Goal: Transaction & Acquisition: Purchase product/service

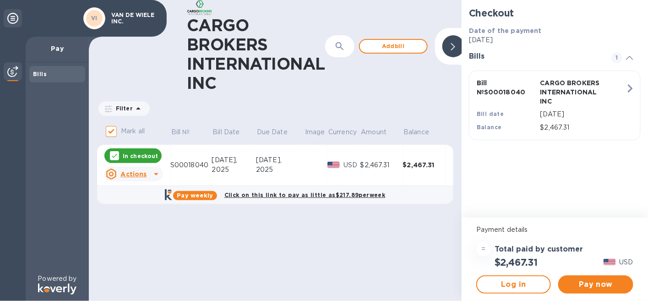
click at [141, 173] on u "Actions" at bounding box center [134, 173] width 26 height 7
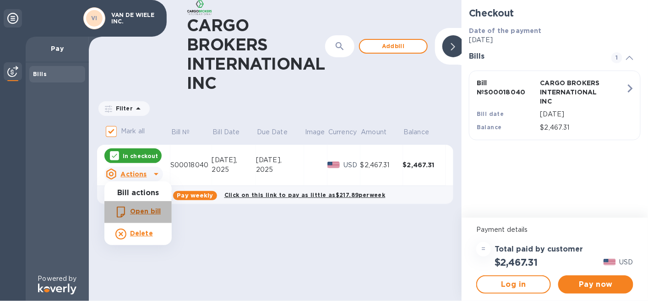
click at [144, 209] on b "Open bill" at bounding box center [145, 211] width 31 height 7
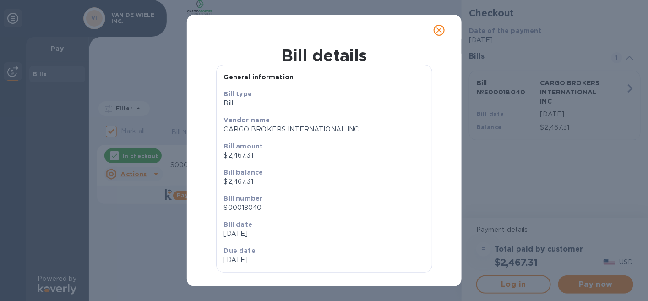
scroll to position [25, 0]
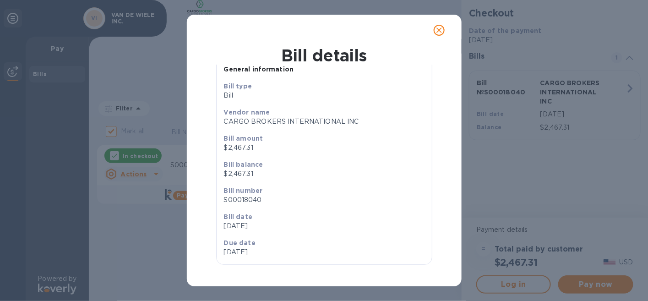
click at [237, 225] on p "[DATE]" at bounding box center [324, 226] width 201 height 10
click at [440, 31] on icon "close" at bounding box center [439, 29] width 5 height 5
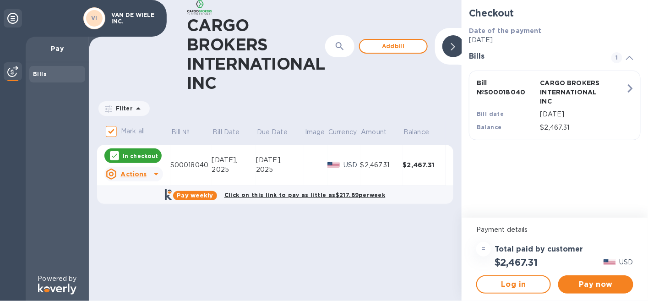
click at [116, 153] on icon at bounding box center [114, 155] width 7 height 7
checkbox input "false"
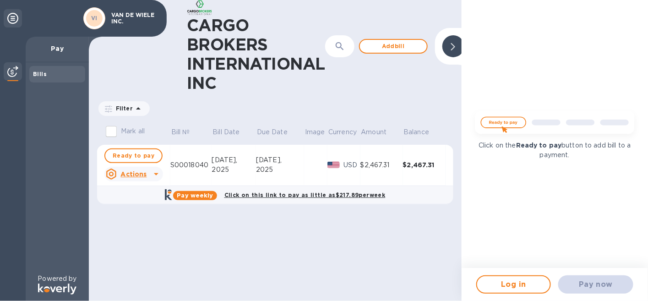
click at [153, 171] on icon at bounding box center [156, 174] width 11 height 11
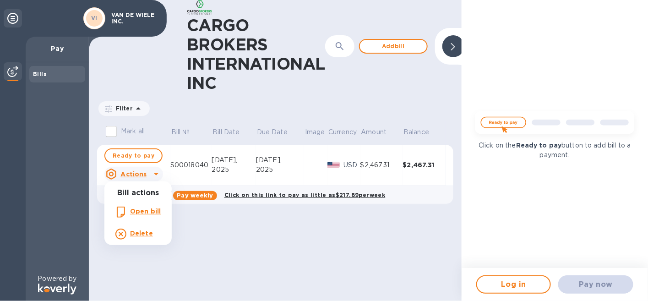
click at [143, 212] on b "Open bill" at bounding box center [145, 211] width 31 height 7
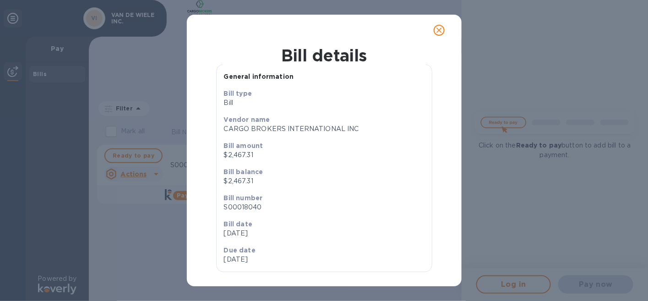
scroll to position [25, 0]
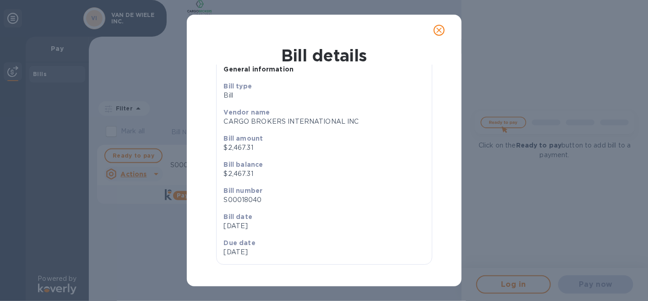
click at [257, 223] on p "[DATE]" at bounding box center [324, 226] width 201 height 10
drag, startPoint x: 259, startPoint y: 223, endPoint x: 217, endPoint y: 225, distance: 42.2
click at [217, 225] on div "Bill type [PERSON_NAME] name CARGO BROKERS INTERNATIONAL INC Bill amount $2,467…" at bounding box center [324, 173] width 215 height 183
click at [440, 31] on icon "close" at bounding box center [439, 30] width 9 height 9
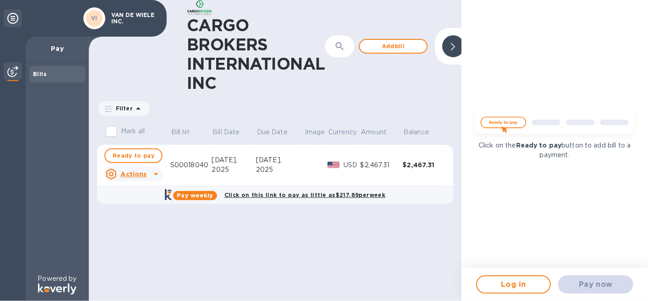
click at [153, 175] on icon at bounding box center [156, 174] width 11 height 11
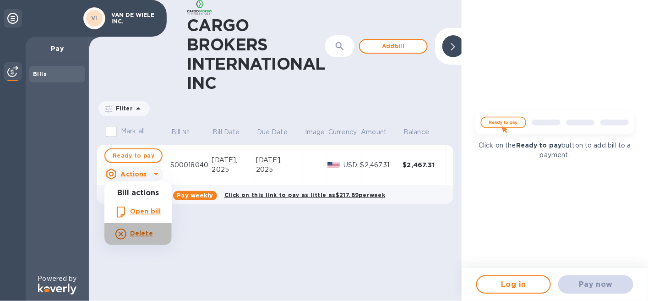
click at [135, 232] on b "Delete" at bounding box center [141, 233] width 23 height 7
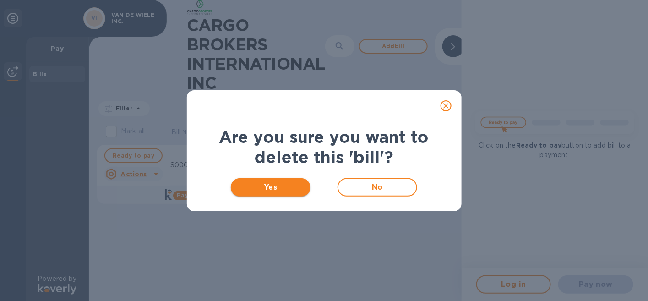
click at [272, 186] on span "Yes" at bounding box center [271, 187] width 66 height 11
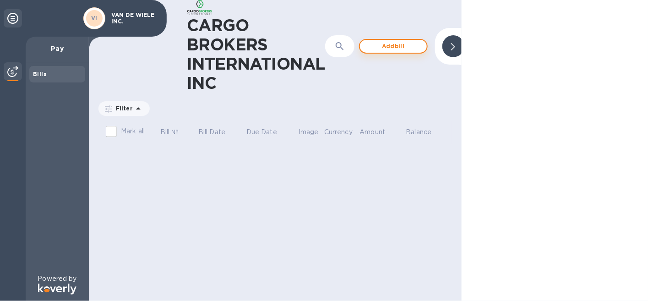
click at [383, 46] on span "Add bill" at bounding box center [393, 46] width 52 height 11
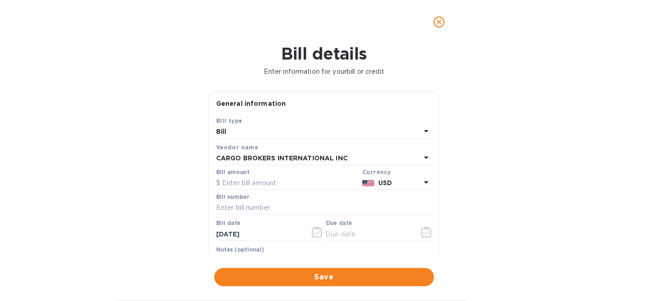
click at [243, 132] on div "Bill" at bounding box center [318, 132] width 205 height 13
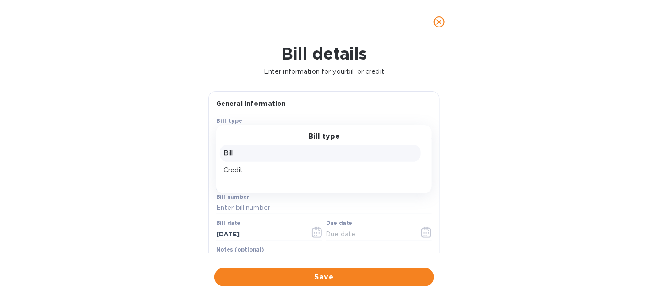
click at [243, 132] on div "Bill type" at bounding box center [324, 136] width 194 height 9
click at [240, 148] on p "Bill" at bounding box center [321, 153] width 194 height 10
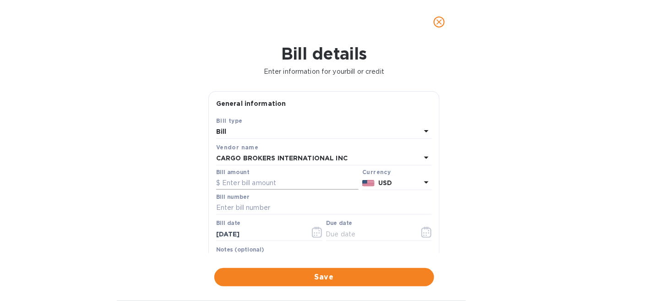
click at [263, 181] on input "text" at bounding box center [287, 183] width 143 height 14
type input "2,467.31"
click at [257, 206] on input "text" at bounding box center [324, 208] width 216 height 14
type input "S00018040"
type input "[DATE]"
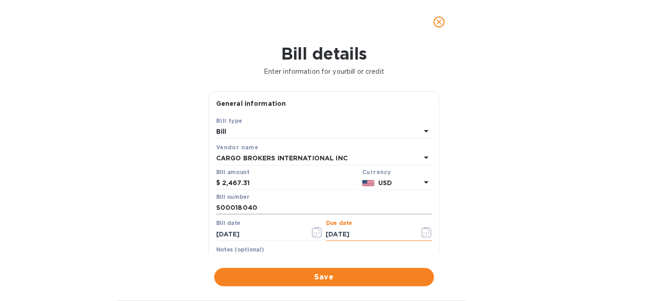
type input "[DATE]"
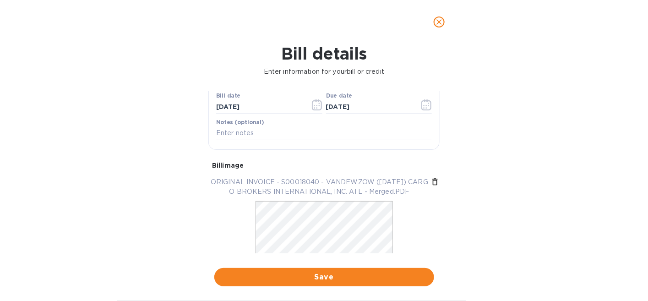
scroll to position [165, 0]
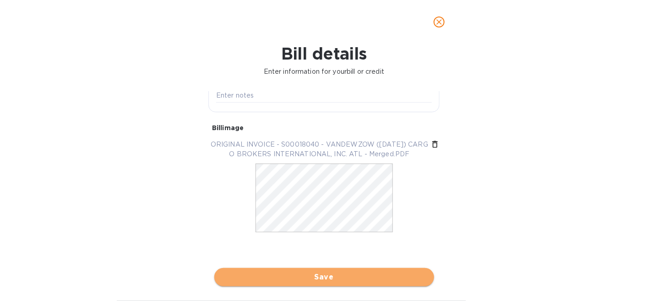
click at [311, 275] on span "Save" at bounding box center [324, 277] width 205 height 11
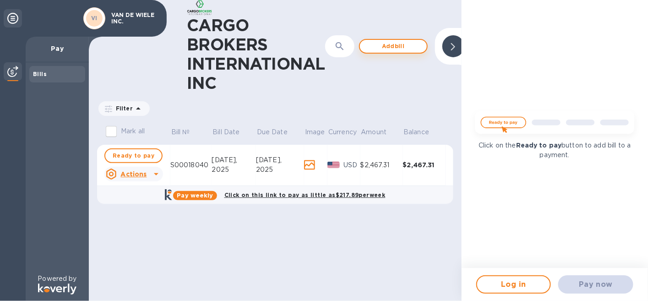
click at [384, 47] on span "Add bill" at bounding box center [393, 46] width 52 height 11
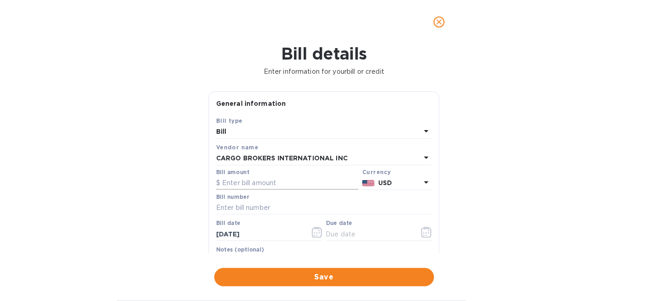
click at [236, 181] on input "text" at bounding box center [287, 183] width 143 height 14
type input "0"
type input "2,912.70"
type input "S00018040/A"
type input "[DATE]"
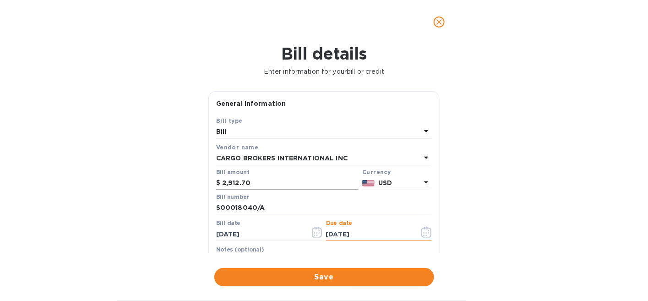
type input "[DATE]"
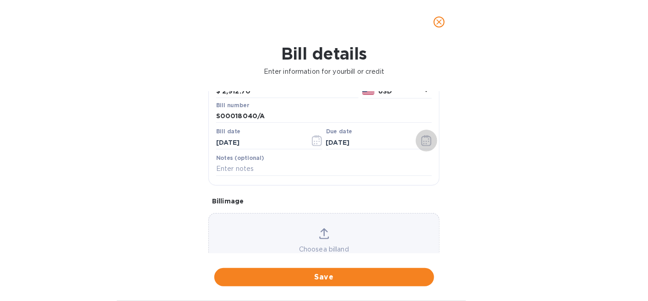
scroll to position [127, 0]
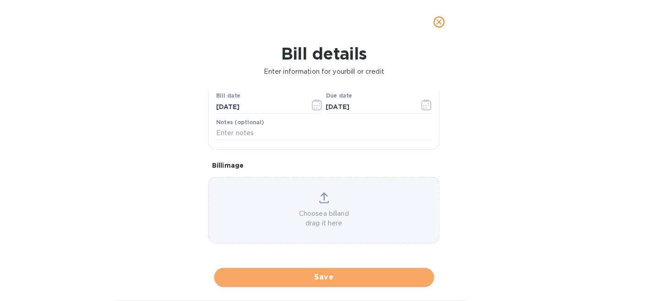
click at [322, 275] on span "Save" at bounding box center [324, 277] width 205 height 11
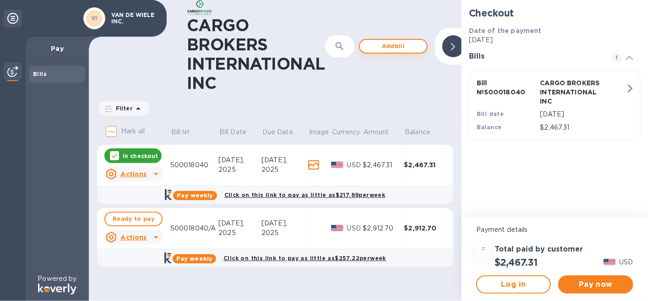
click at [378, 45] on span "Add bill" at bounding box center [393, 46] width 52 height 11
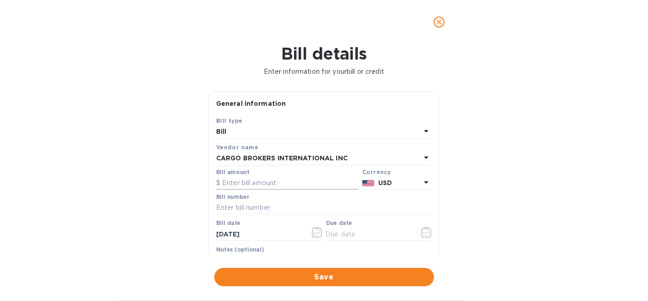
click at [244, 182] on input "text" at bounding box center [287, 183] width 143 height 14
type input "598.03"
type input "S00018002/A"
type input "[DATE]"
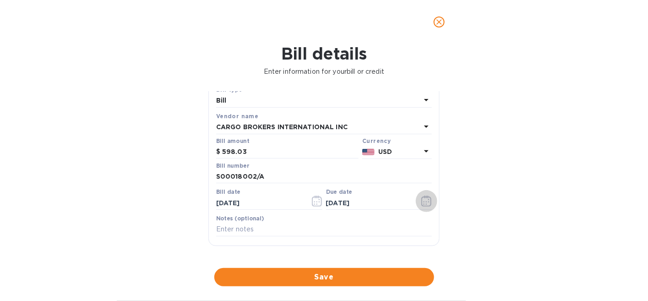
scroll to position [92, 0]
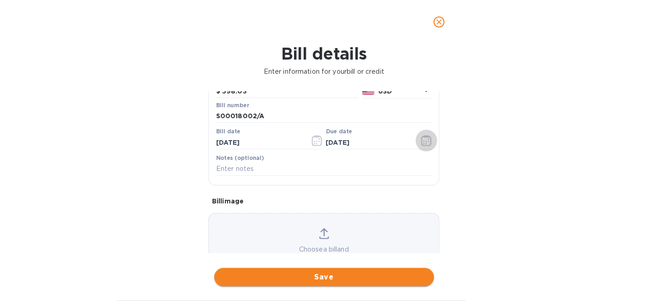
click at [318, 280] on span "Save" at bounding box center [324, 277] width 205 height 11
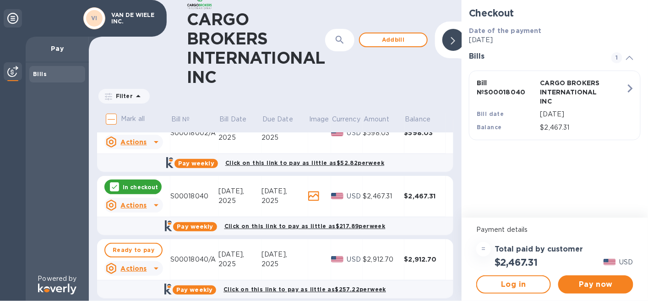
scroll to position [29, 0]
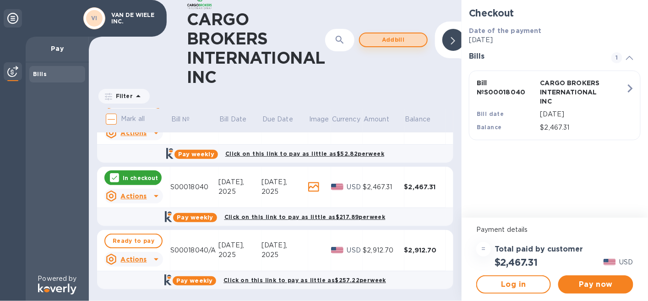
click at [390, 38] on span "Add bill" at bounding box center [393, 39] width 52 height 11
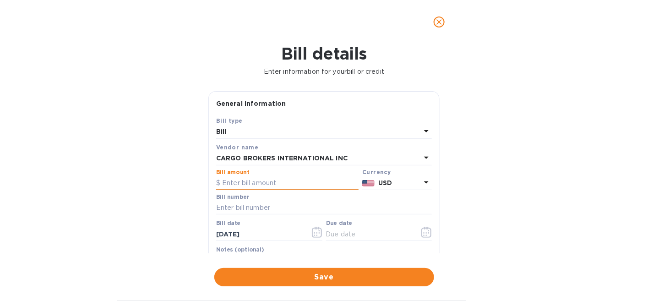
click at [244, 181] on input "text" at bounding box center [287, 183] width 143 height 14
type input "1,018.90"
type input "S00018002"
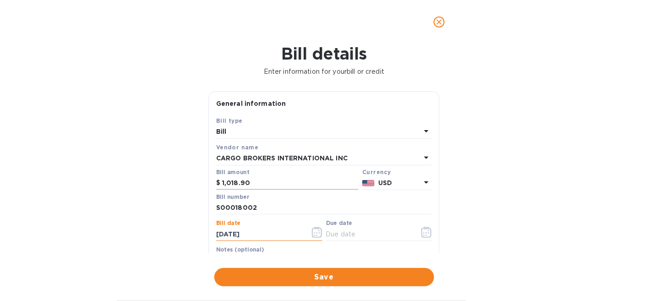
type input "[DATE]"
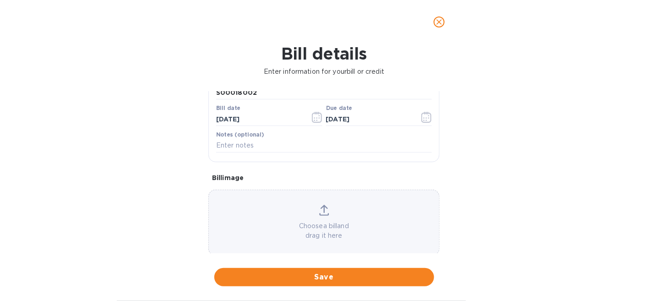
scroll to position [117, 0]
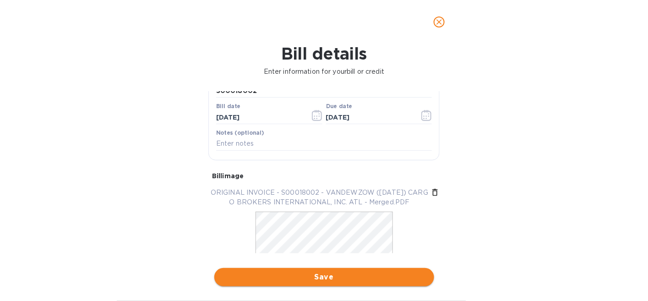
click at [322, 274] on span "Save" at bounding box center [324, 277] width 205 height 11
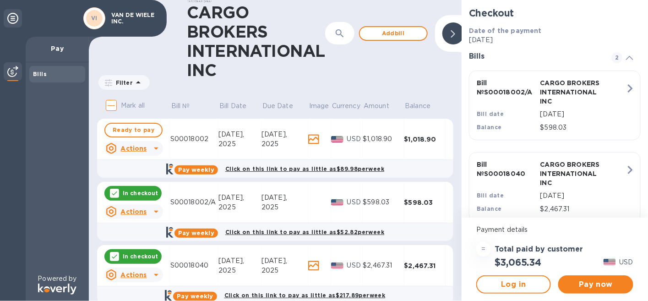
scroll to position [0, 0]
click at [143, 131] on span "Ready to pay" at bounding box center [134, 130] width 42 height 11
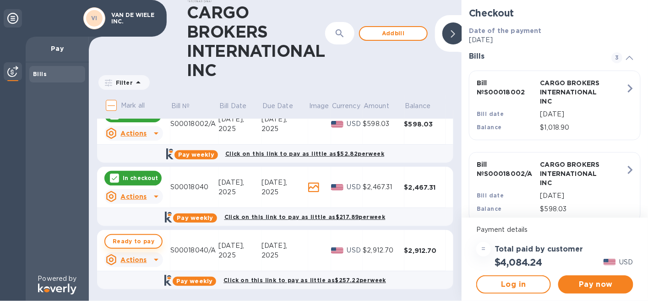
scroll to position [78, 0]
click at [126, 240] on span "Ready to pay" at bounding box center [134, 241] width 42 height 11
checkbox input "true"
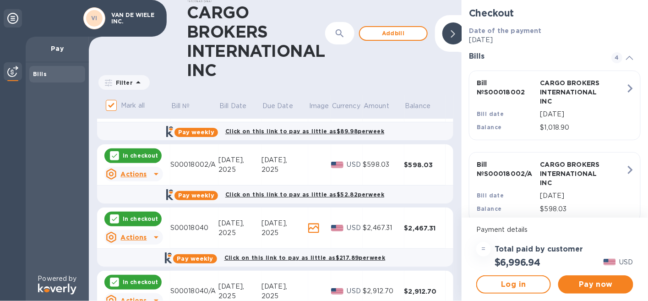
scroll to position [0, 0]
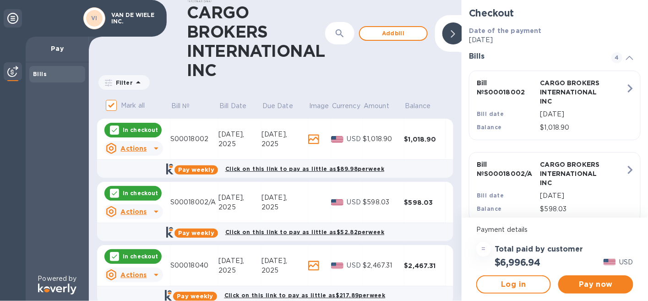
click at [240, 79] on div "Filter Amount" at bounding box center [275, 82] width 356 height 17
click at [591, 284] on span "Pay now" at bounding box center [596, 284] width 60 height 11
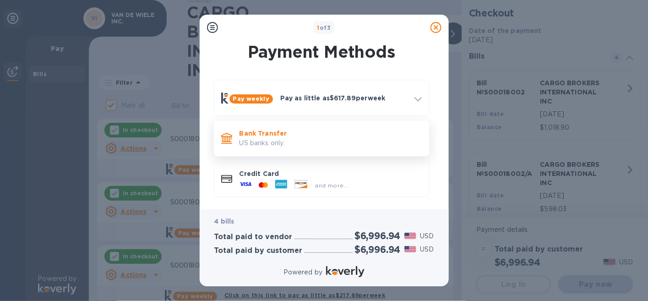
click at [275, 137] on p "Bank Transfer" at bounding box center [331, 133] width 182 height 9
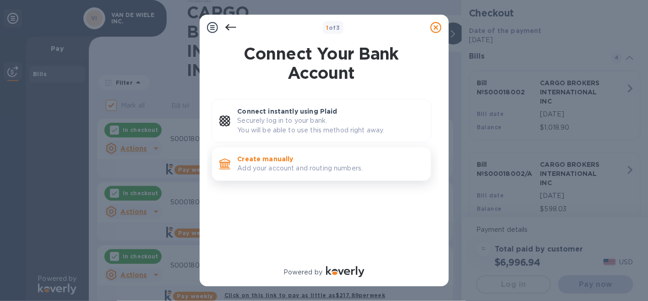
click at [296, 168] on p "Add your account and routing numbers." at bounding box center [331, 169] width 186 height 10
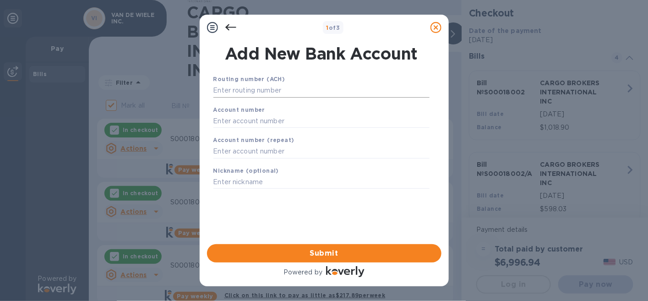
click at [248, 92] on input "text" at bounding box center [322, 91] width 216 height 14
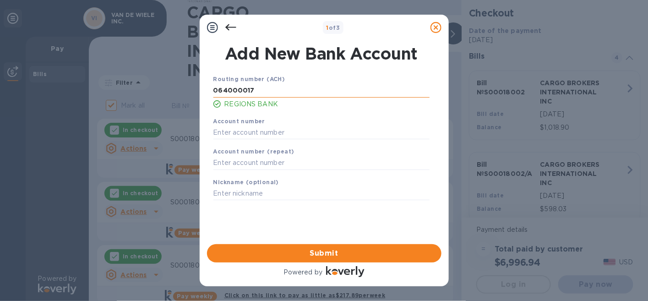
type input "064000017"
type input "0155333303"
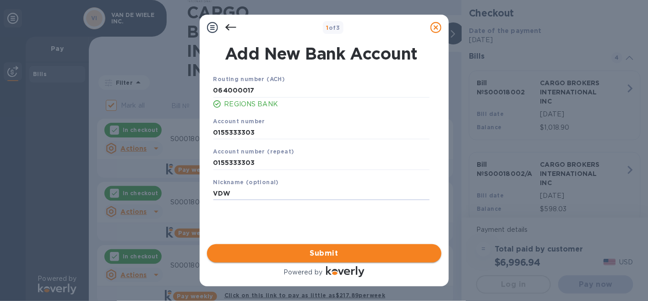
type input "VDW"
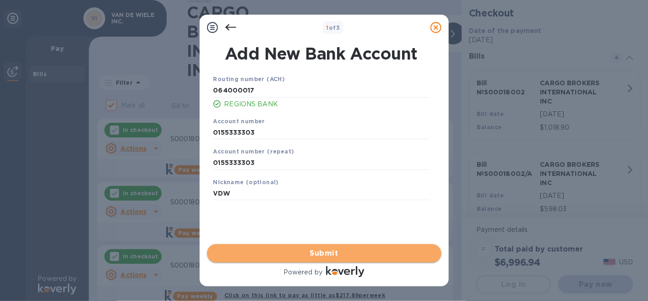
click at [327, 251] on span "Submit" at bounding box center [324, 253] width 220 height 11
